Goal: Check status: Check status

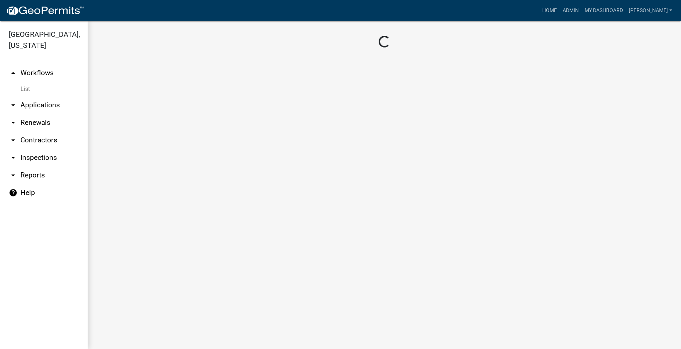
drag, startPoint x: 43, startPoint y: 98, endPoint x: 44, endPoint y: 94, distance: 4.2
click at [43, 98] on link "arrow_drop_down Applications" at bounding box center [44, 105] width 88 height 18
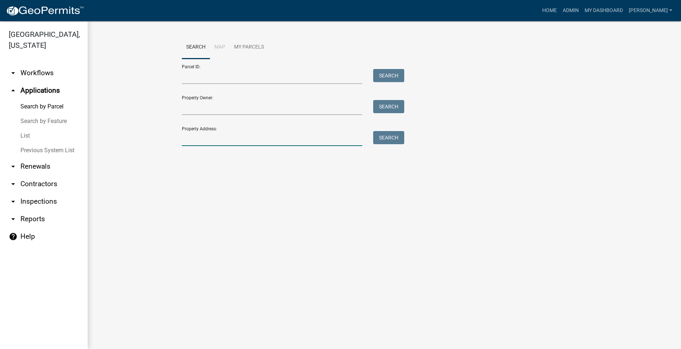
click at [243, 141] on input "Property Address:" at bounding box center [272, 138] width 181 height 15
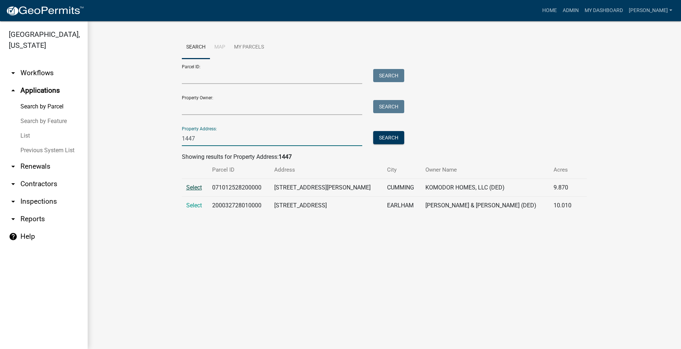
type input "1447"
click at [195, 186] on span "Select" at bounding box center [194, 187] width 16 height 7
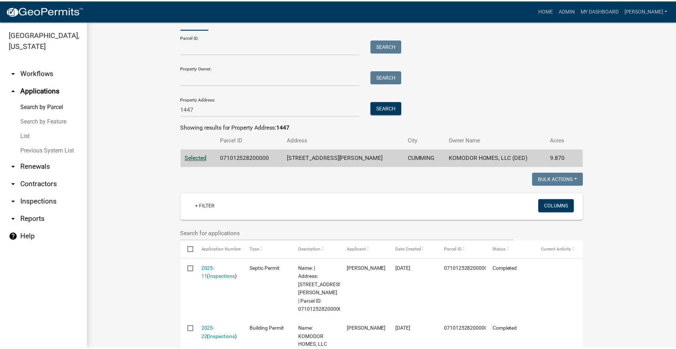
scroll to position [73, 0]
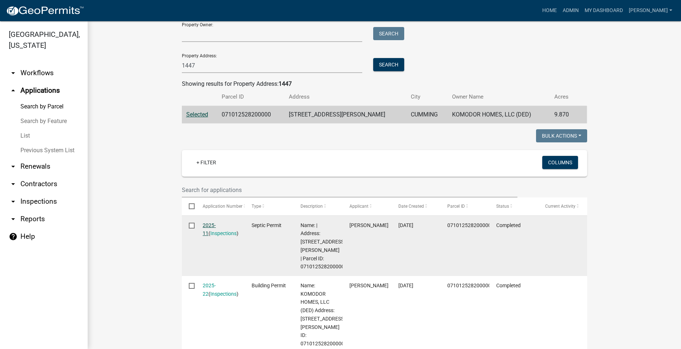
click at [204, 224] on link "2025-11" at bounding box center [209, 229] width 13 height 14
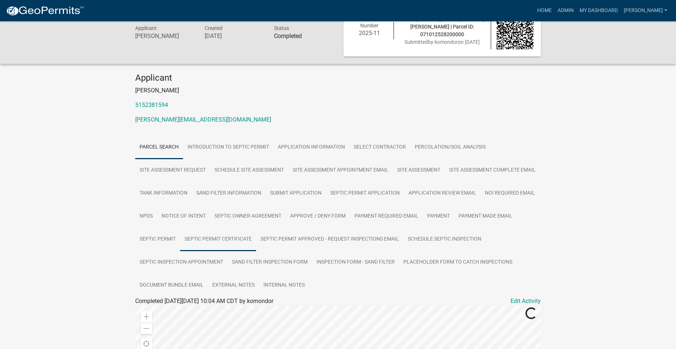
scroll to position [73, 0]
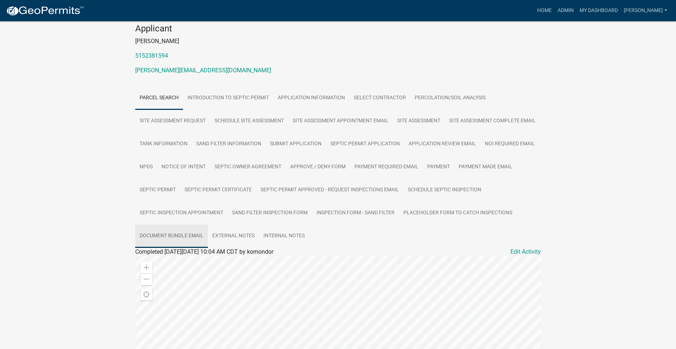
click at [208, 230] on link "Document Bundle Email" at bounding box center [171, 236] width 73 height 23
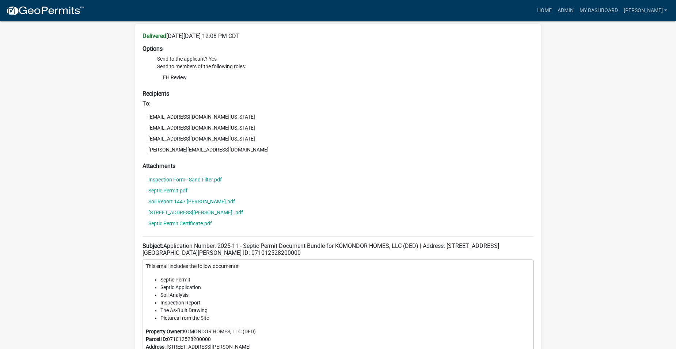
scroll to position [339, 0]
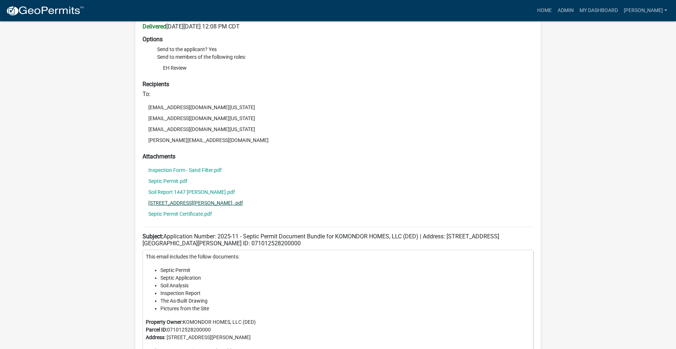
click at [167, 206] on link "[STREET_ADDRESS][PERSON_NAME]..pdf" at bounding box center [195, 203] width 95 height 5
click at [175, 173] on link "Inspection Form - Sand Filter.pdf" at bounding box center [184, 170] width 73 height 5
click at [161, 217] on link "Septic Permit Certificate.pdf" at bounding box center [180, 213] width 64 height 5
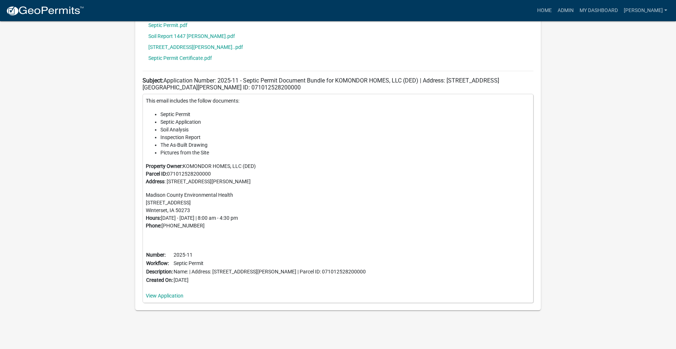
scroll to position [482, 0]
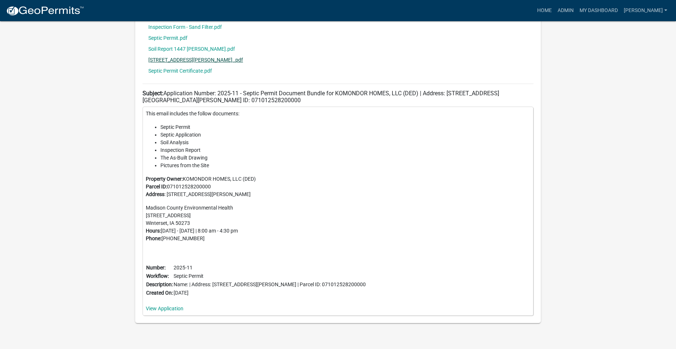
click at [164, 62] on link "[STREET_ADDRESS][PERSON_NAME]..pdf" at bounding box center [195, 59] width 95 height 5
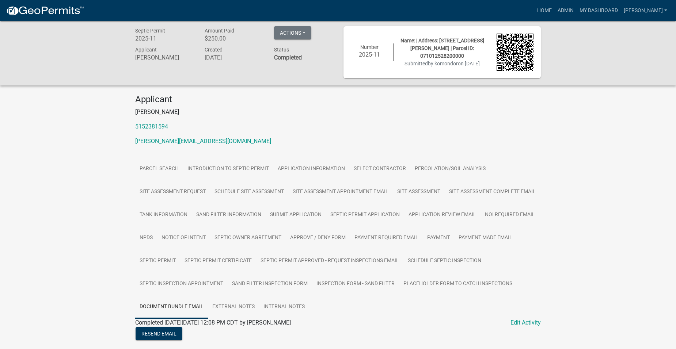
scroll to position [0, 0]
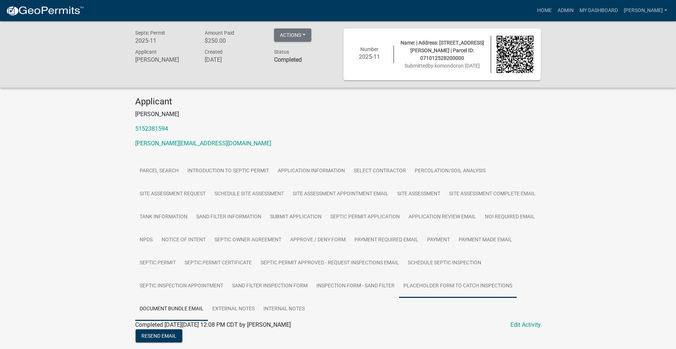
click at [399, 298] on link "Placeholder Form to Catch Inspections" at bounding box center [458, 286] width 118 height 23
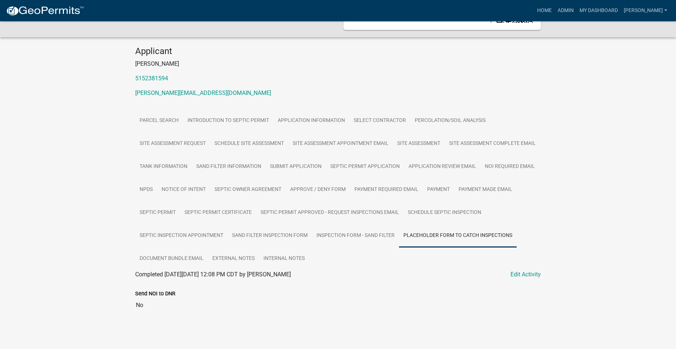
scroll to position [73, 0]
click at [312, 234] on link "Inspection Form - Sand Filter" at bounding box center [355, 235] width 87 height 23
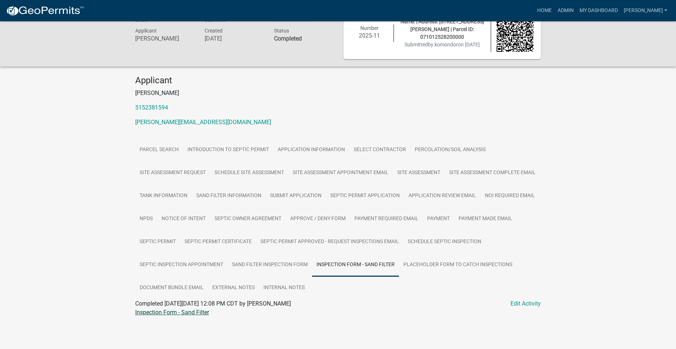
scroll to position [6, 0]
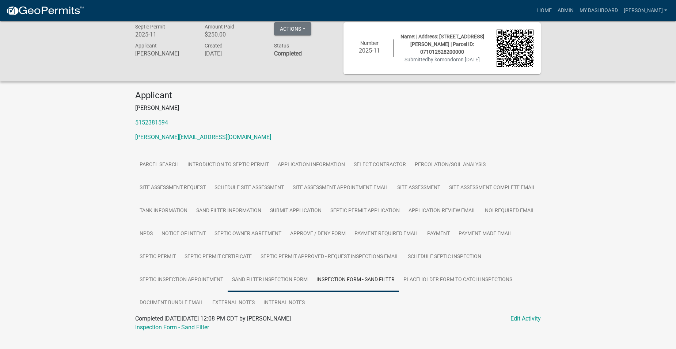
click at [228, 292] on link "Sand Filter Inspection Form" at bounding box center [270, 279] width 84 height 23
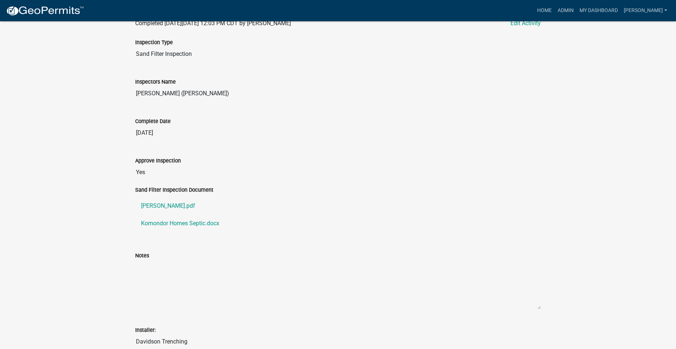
scroll to position [302, 0]
click at [167, 214] on link "[PERSON_NAME].pdf" at bounding box center [337, 205] width 405 height 18
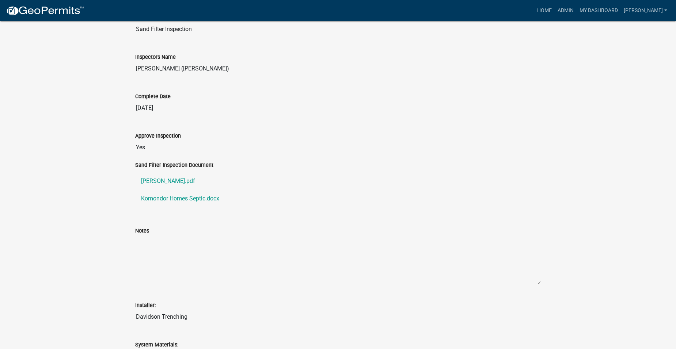
scroll to position [329, 0]
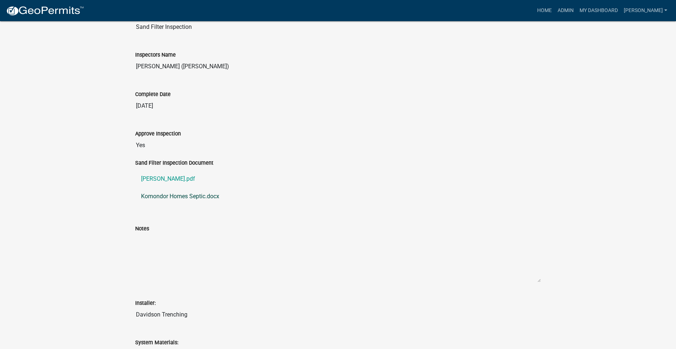
click at [176, 205] on link "Komondor Homes Septic.docx" at bounding box center [337, 197] width 405 height 18
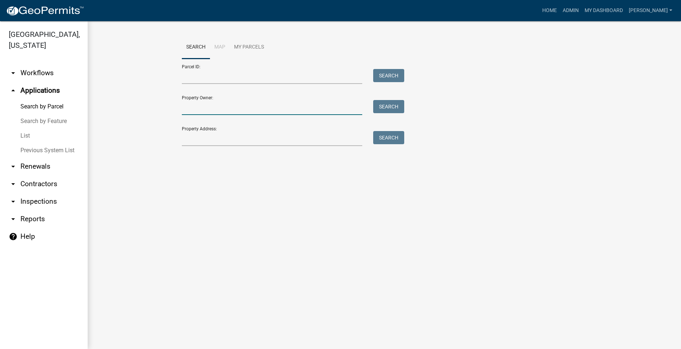
click at [221, 108] on input "Property Owner:" at bounding box center [272, 107] width 181 height 15
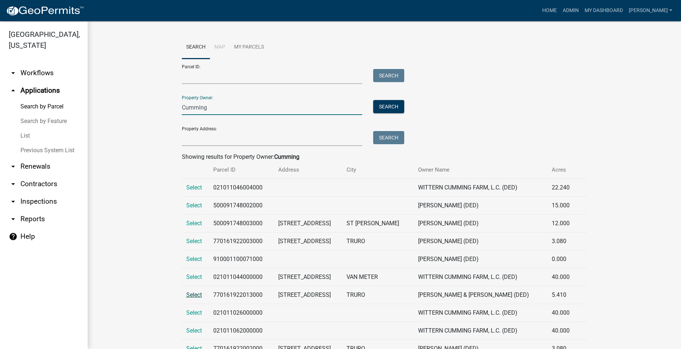
type input "Cumming"
click at [195, 295] on span "Select" at bounding box center [194, 294] width 16 height 7
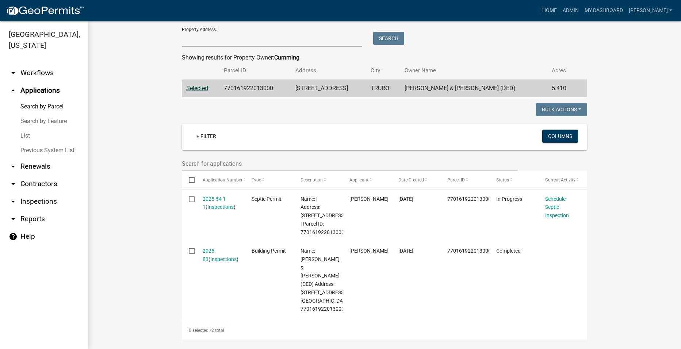
scroll to position [110, 0]
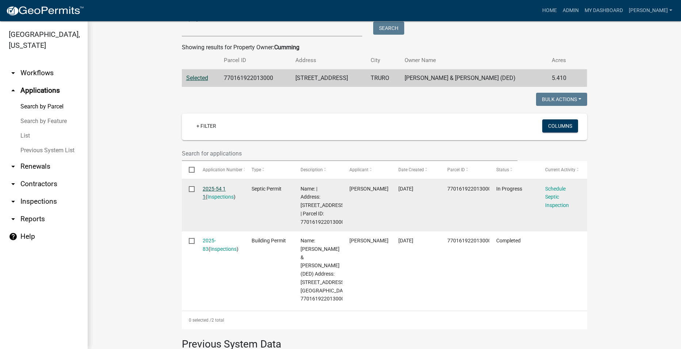
click at [219, 188] on link "2025-54 1 1" at bounding box center [214, 193] width 23 height 14
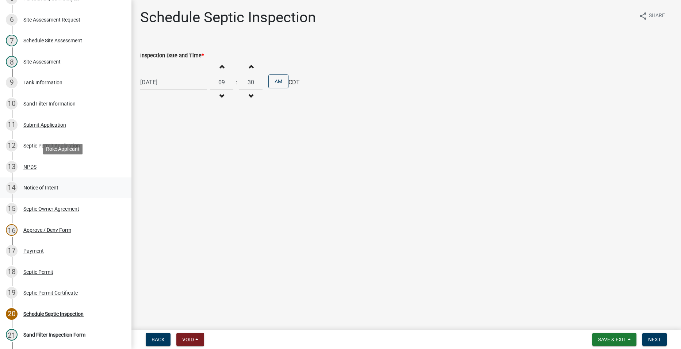
scroll to position [183, 0]
click at [62, 100] on div "10 Sand Filter Information" at bounding box center [63, 104] width 114 height 12
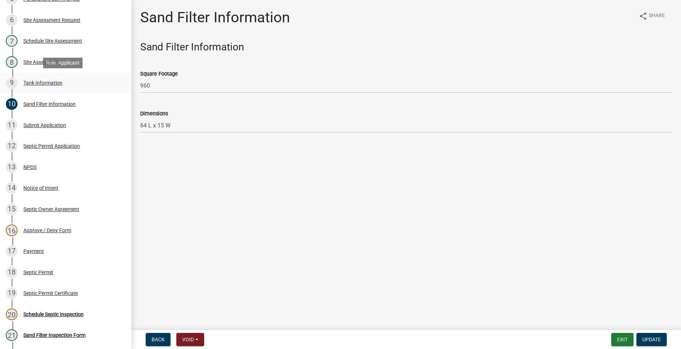
click at [37, 83] on div "Tank Information" at bounding box center [42, 82] width 39 height 5
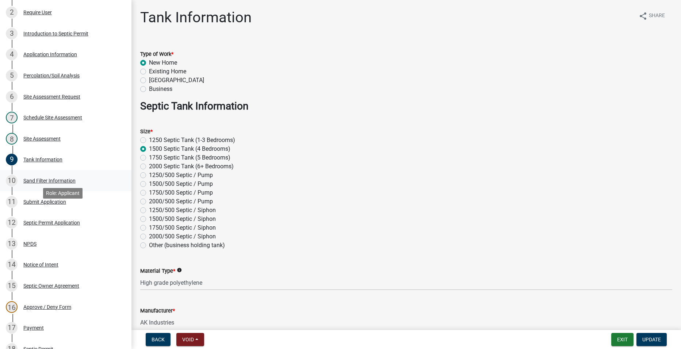
scroll to position [0, 0]
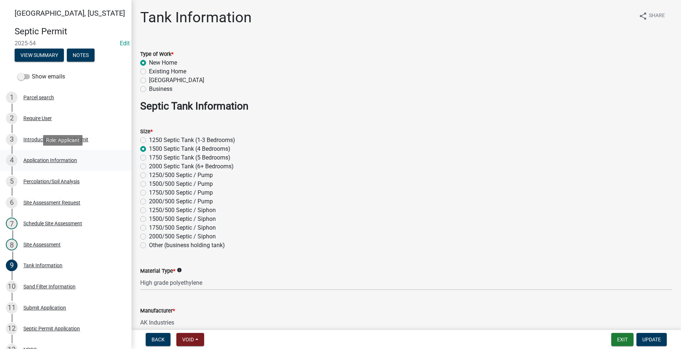
click at [58, 159] on div "Application Information" at bounding box center [50, 160] width 54 height 5
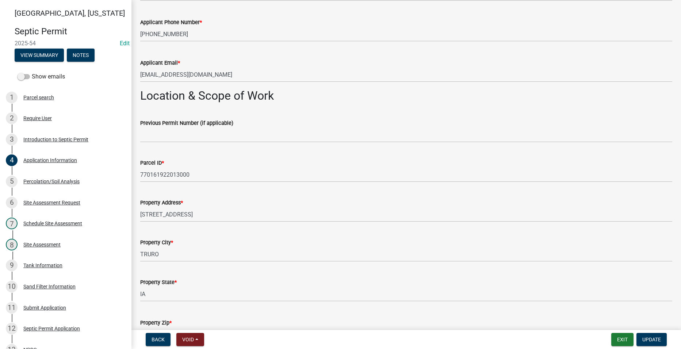
scroll to position [475, 0]
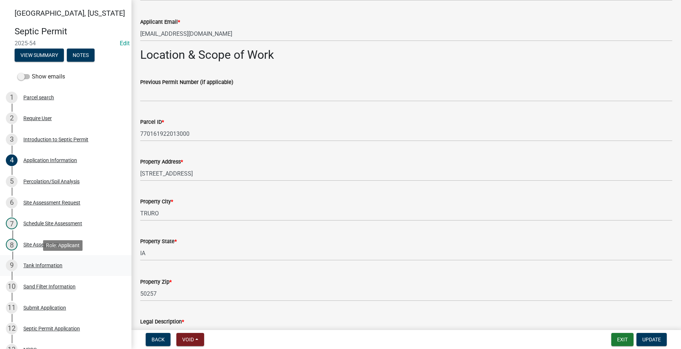
click at [36, 265] on div "Tank Information" at bounding box center [42, 265] width 39 height 5
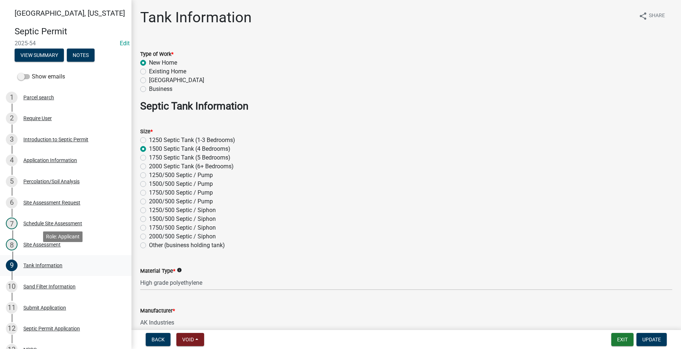
scroll to position [37, 0]
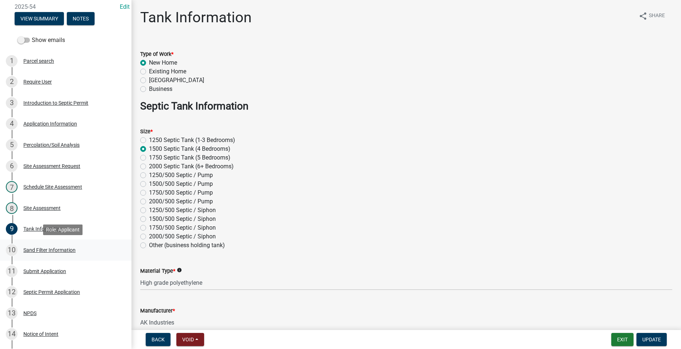
click at [41, 249] on div "Sand Filter Information" at bounding box center [49, 250] width 52 height 5
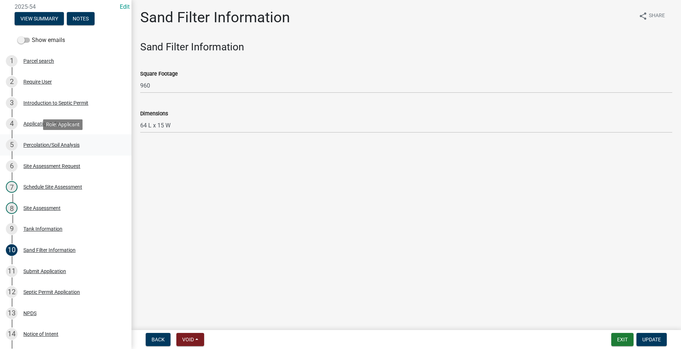
click at [46, 145] on div "Percolation/Soil Analysis" at bounding box center [51, 144] width 56 height 5
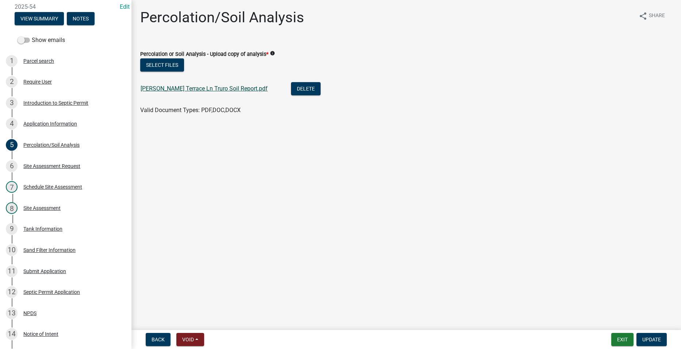
click at [215, 87] on link "[PERSON_NAME] Terrace Ln Truro Soil Report.pdf" at bounding box center [204, 88] width 127 height 7
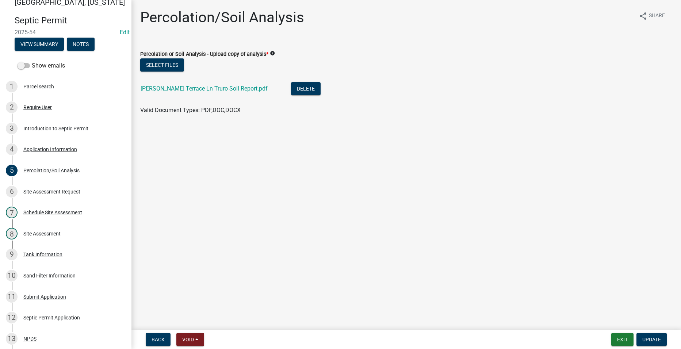
scroll to position [7, 0]
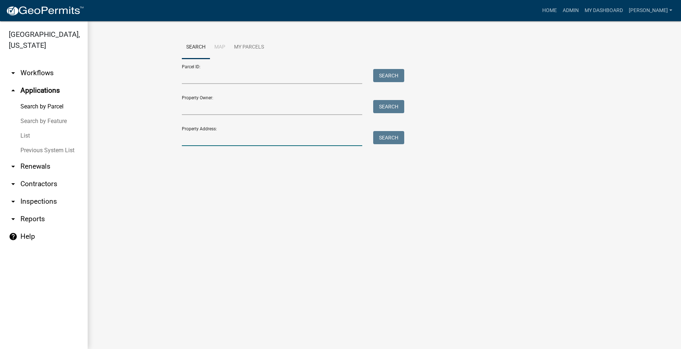
click at [209, 138] on input "Property Address:" at bounding box center [272, 138] width 181 height 15
type input "2263"
click at [398, 138] on button "Search" at bounding box center [388, 137] width 31 height 13
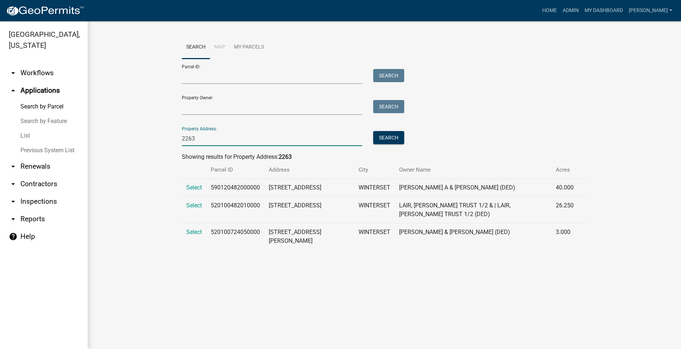
drag, startPoint x: 199, startPoint y: 138, endPoint x: 179, endPoint y: 136, distance: 20.2
click at [179, 136] on div "2263" at bounding box center [272, 138] width 192 height 15
click at [268, 104] on input "Property Owner:" at bounding box center [272, 107] width 181 height 15
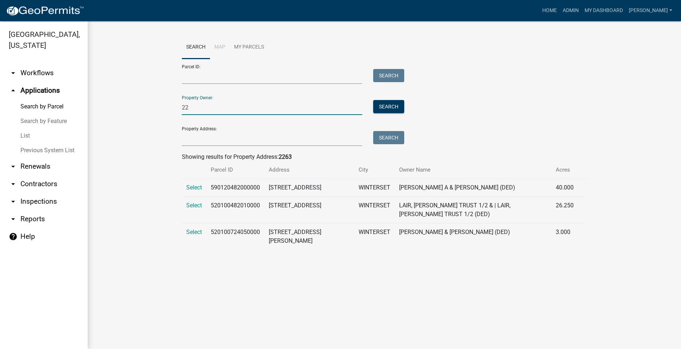
type input "2"
click at [237, 141] on input "Property Address:" at bounding box center [272, 138] width 181 height 15
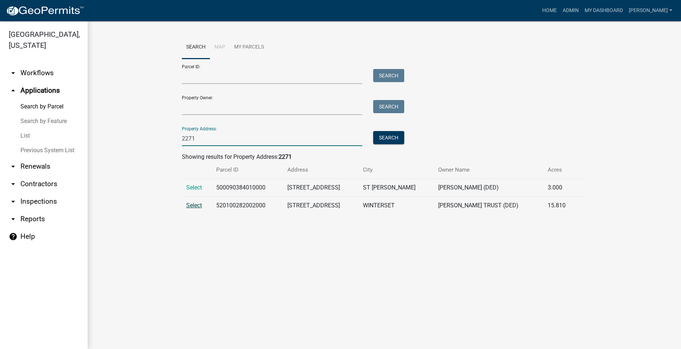
type input "2271"
click at [199, 206] on span "Select" at bounding box center [194, 205] width 16 height 7
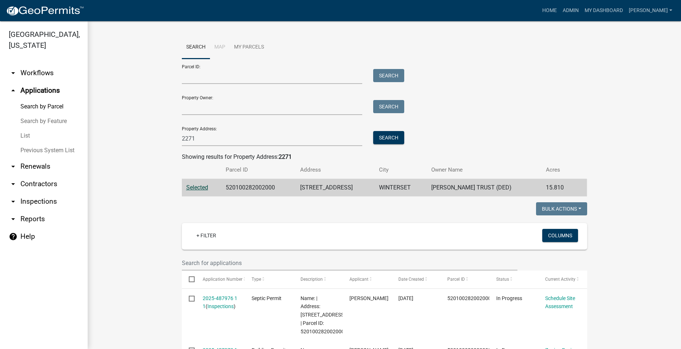
scroll to position [73, 0]
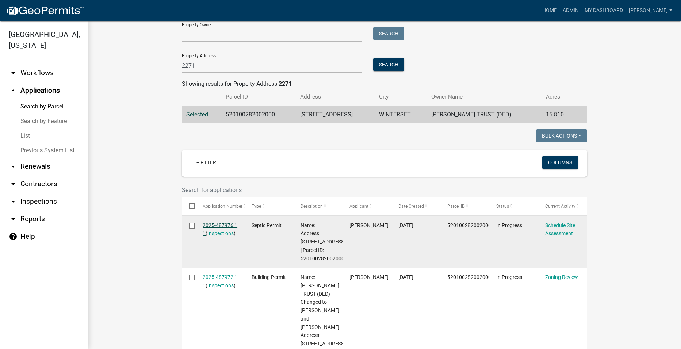
click at [223, 224] on link "2025-487976 1 1" at bounding box center [220, 229] width 35 height 14
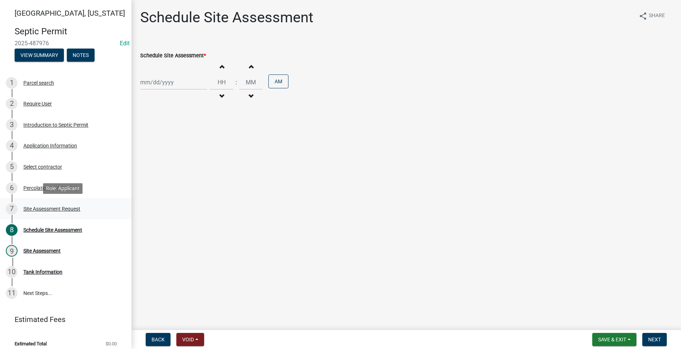
click at [42, 206] on div "Site Assessment Request" at bounding box center [51, 208] width 57 height 5
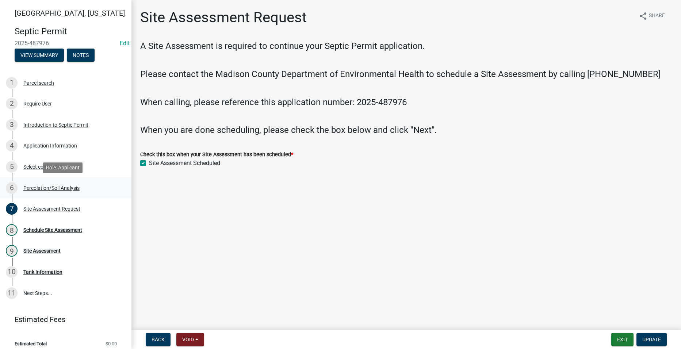
click at [61, 186] on div "Percolation/Soil Analysis" at bounding box center [51, 188] width 56 height 5
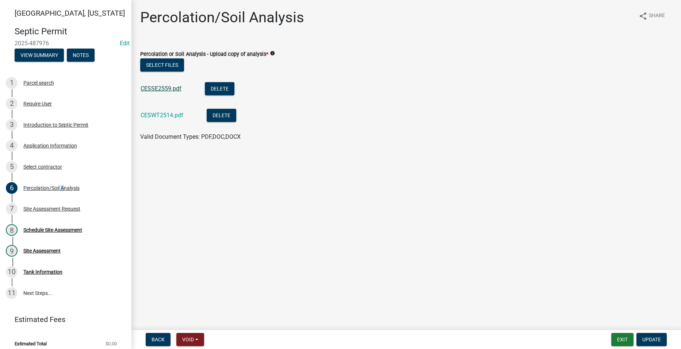
click at [148, 85] on link "CESSE2559.pdf" at bounding box center [161, 88] width 41 height 7
